Goal: Transaction & Acquisition: Purchase product/service

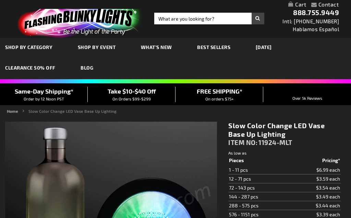
type input "5659"
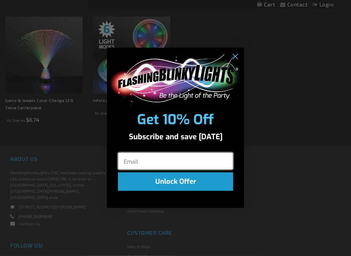
scroll to position [524, 0]
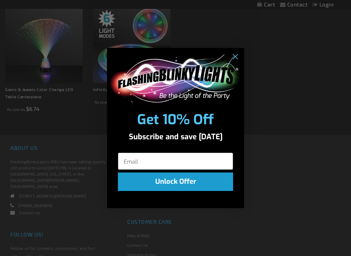
click at [232, 54] on circle "Close dialog" at bounding box center [235, 56] width 11 height 11
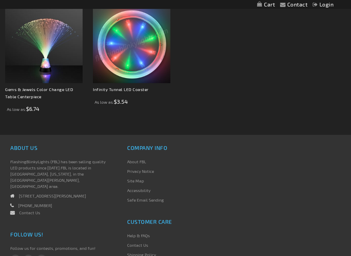
click at [132, 63] on img at bounding box center [131, 44] width 77 height 77
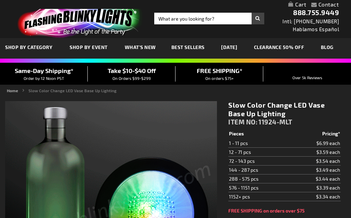
scroll to position [99, 0]
